Goal: Information Seeking & Learning: Learn about a topic

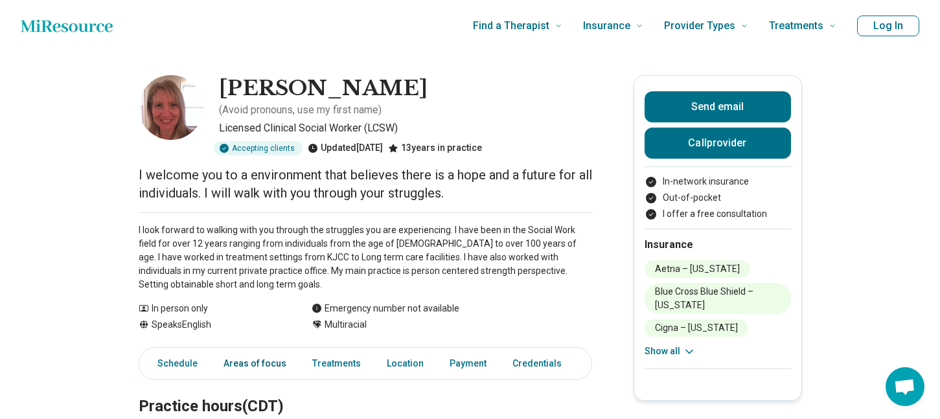
click at [239, 351] on link "Areas of focus" at bounding box center [255, 364] width 78 height 27
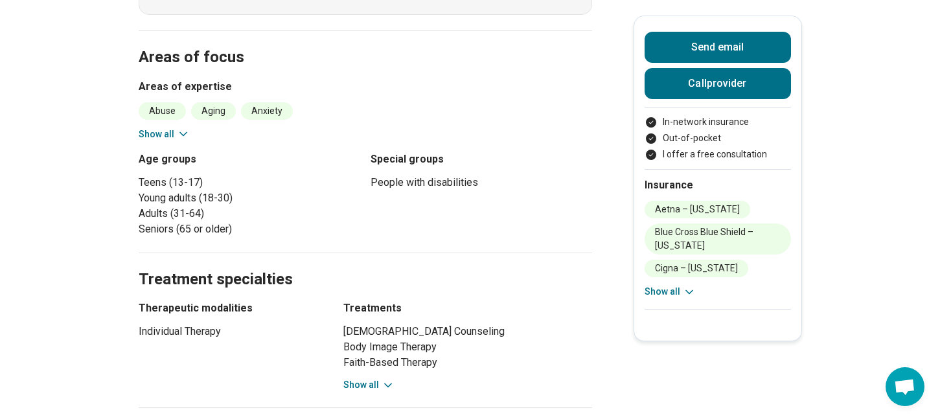
scroll to position [494, 0]
click at [652, 293] on button "Show all" at bounding box center [670, 292] width 51 height 14
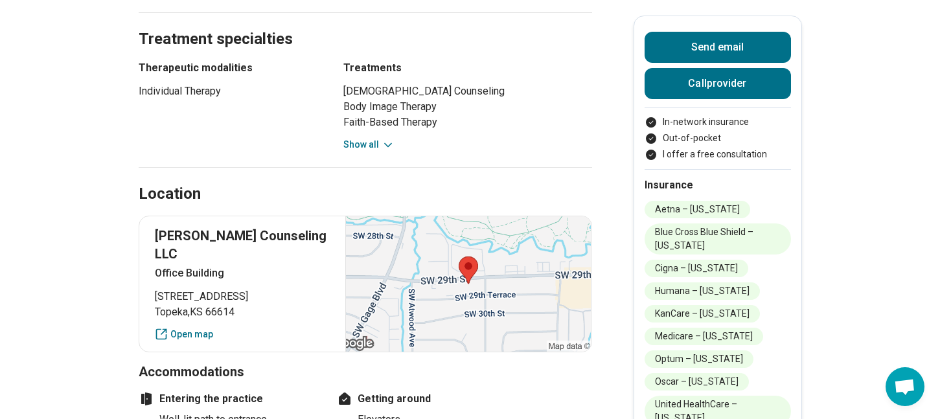
scroll to position [741, 0]
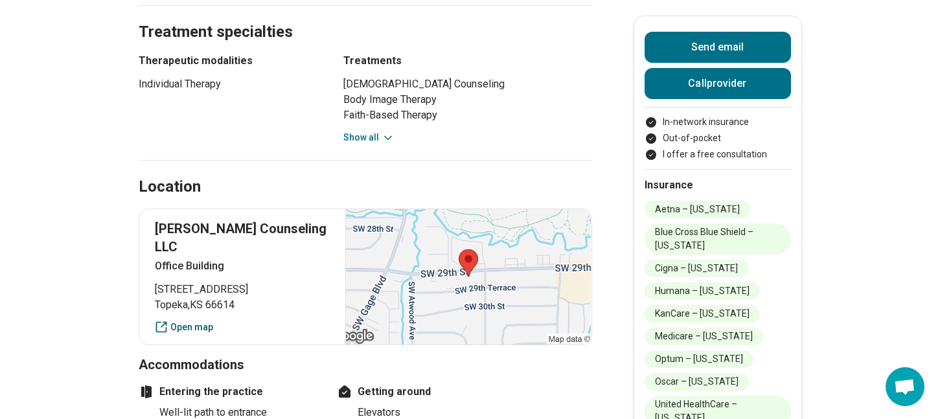
click at [168, 321] on icon at bounding box center [161, 327] width 13 height 13
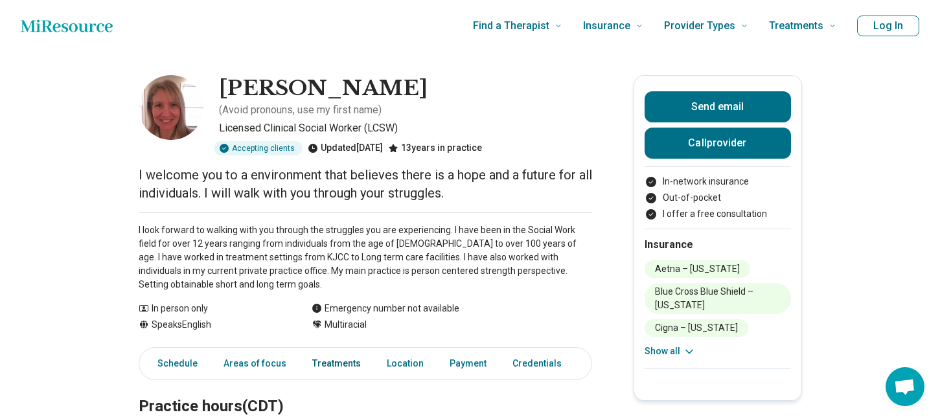
click at [339, 351] on link "Treatments" at bounding box center [337, 364] width 64 height 27
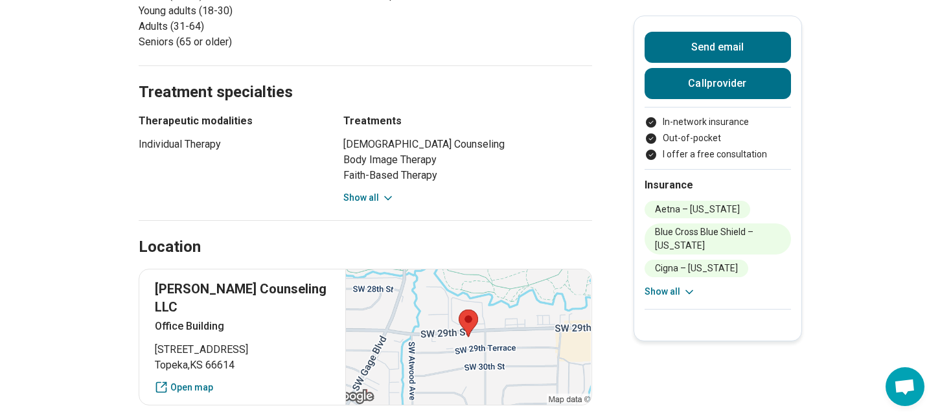
scroll to position [715, 0]
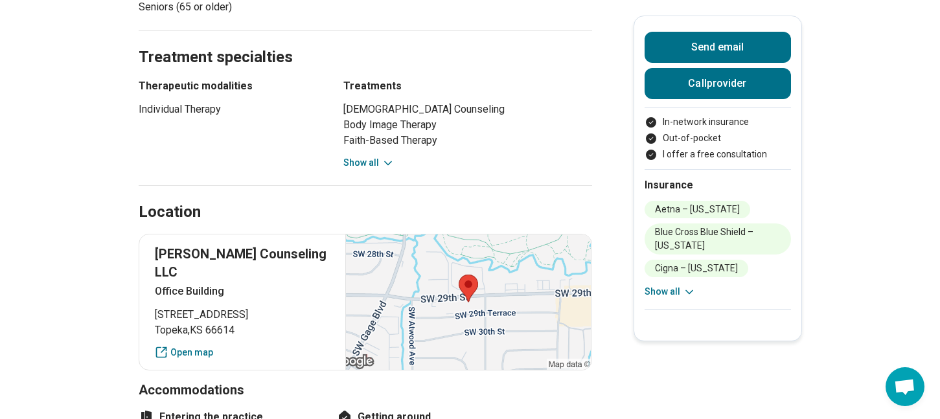
click at [690, 289] on icon at bounding box center [689, 292] width 13 height 13
